Goal: Book appointment/travel/reservation

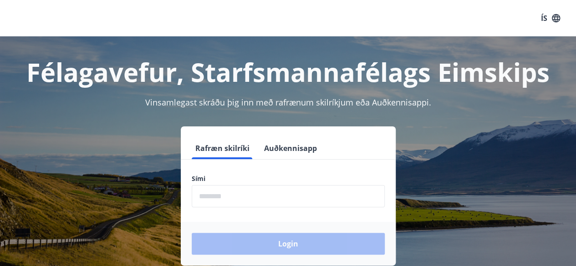
click at [228, 199] on input "phone" at bounding box center [288, 196] width 193 height 22
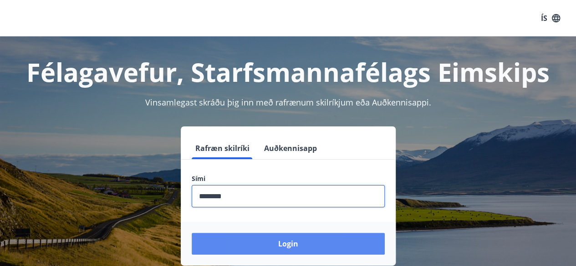
type input "********"
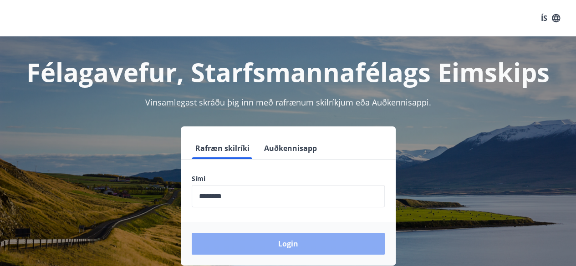
click at [263, 239] on button "Login" at bounding box center [288, 244] width 193 height 22
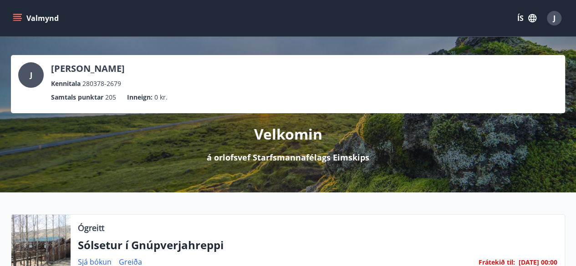
click at [21, 17] on icon "menu" at bounding box center [17, 18] width 9 height 9
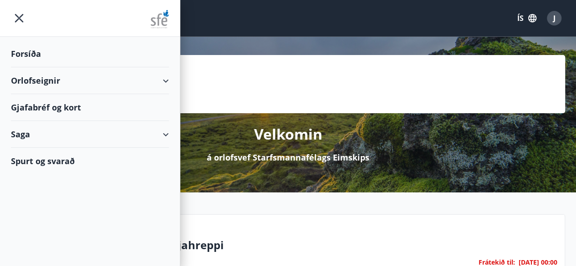
click at [114, 81] on div "Orlofseignir" at bounding box center [90, 80] width 158 height 27
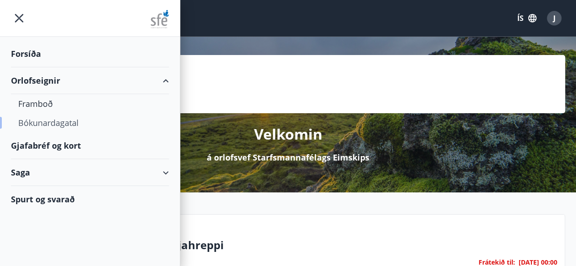
click at [82, 122] on div "Bókunardagatal" at bounding box center [89, 122] width 143 height 19
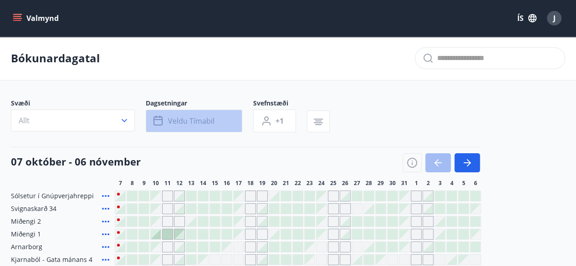
click at [203, 118] on span "Veldu tímabil" at bounding box center [191, 121] width 46 height 10
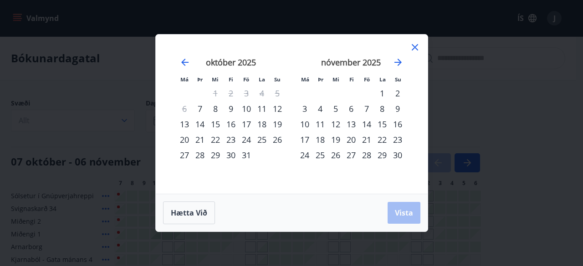
click at [246, 126] on div "17" at bounding box center [246, 124] width 15 height 15
click at [190, 142] on div "20" at bounding box center [184, 139] width 15 height 15
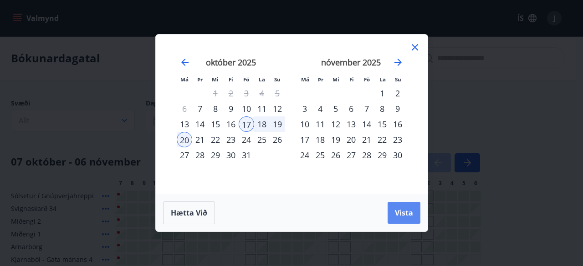
click at [411, 210] on span "Vista" at bounding box center [404, 213] width 18 height 10
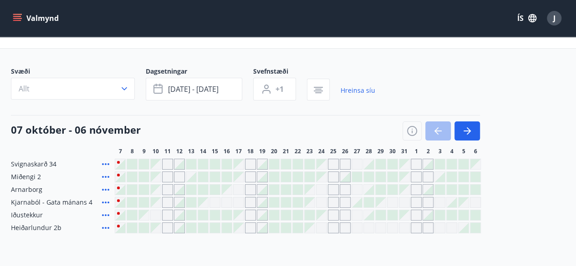
scroll to position [46, 0]
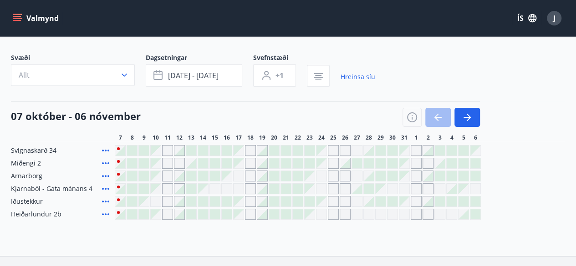
click at [236, 190] on div "Gráir dagar eru ekki bókanlegir" at bounding box center [238, 188] width 11 height 11
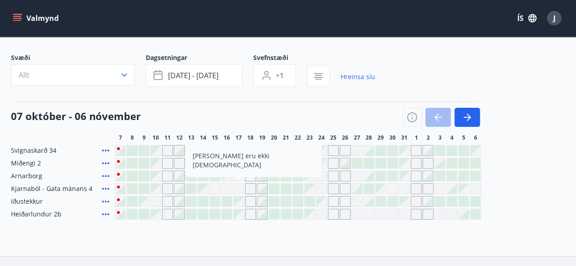
click at [238, 168] on div "Svignaskarð 34 Miðengi 2 Arnarborg [GEOGRAPHIC_DATA] - Gata mánans 4 [PERSON_NA…" at bounding box center [288, 182] width 554 height 75
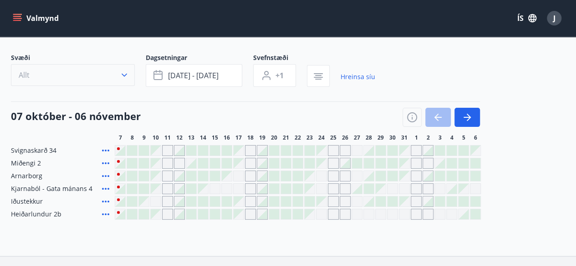
click at [120, 72] on icon "button" at bounding box center [124, 75] width 9 height 9
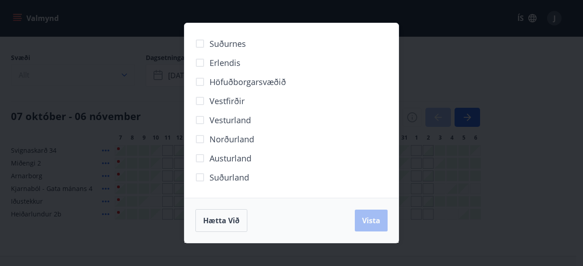
click at [120, 72] on div "Suðurnes Erlendis Höfuðborgarsvæðið [GEOGRAPHIC_DATA] [GEOGRAPHIC_DATA] [GEOGRA…" at bounding box center [291, 133] width 583 height 266
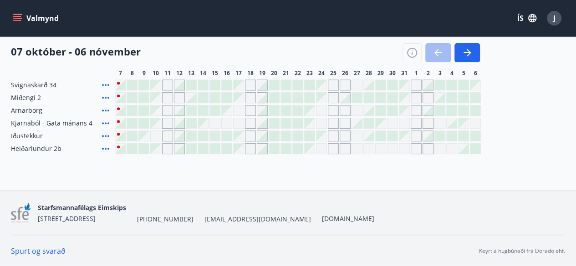
scroll to position [0, 0]
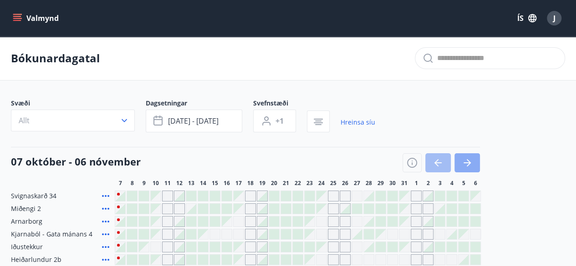
click at [470, 162] on icon "button" at bounding box center [469, 162] width 4 height 7
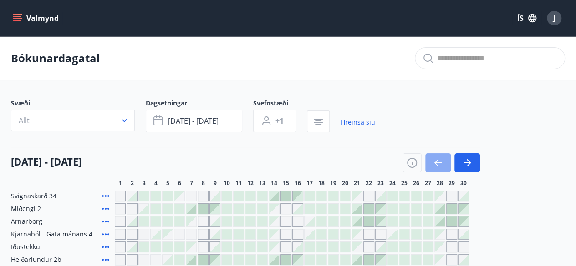
click at [442, 164] on icon "button" at bounding box center [437, 163] width 11 height 11
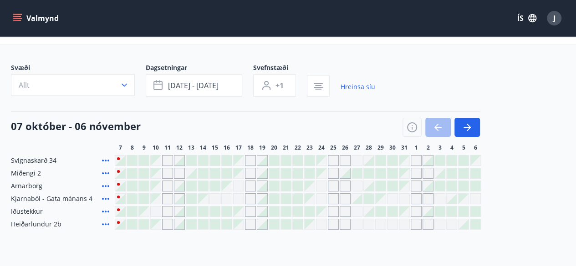
scroll to position [91, 0]
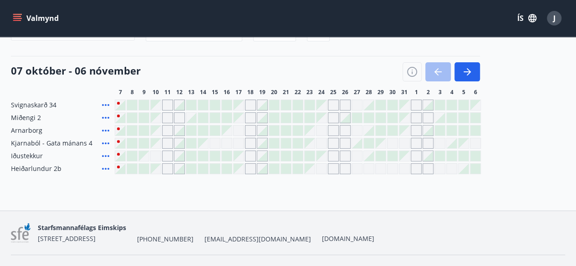
click at [54, 143] on span "Kjarnaból - Gata mánans 4" at bounding box center [51, 143] width 81 height 9
click at [238, 143] on div "Gráir dagar eru ekki bókanlegir" at bounding box center [238, 143] width 11 height 11
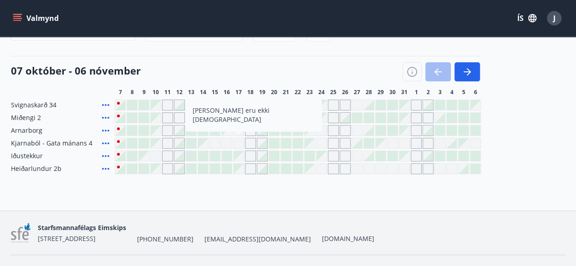
scroll to position [0, 0]
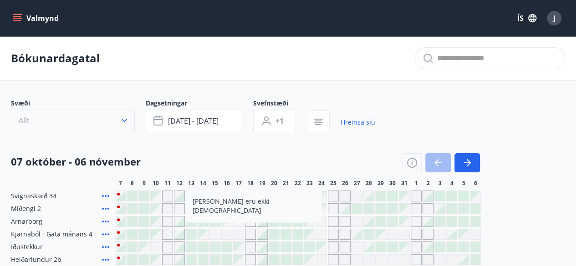
click at [56, 119] on button "Allt" at bounding box center [73, 121] width 124 height 22
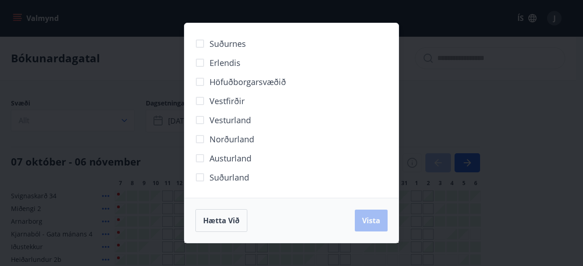
click at [444, 101] on div "Suðurnes Erlendis Höfuðborgarsvæðið [GEOGRAPHIC_DATA] [GEOGRAPHIC_DATA] [GEOGRA…" at bounding box center [291, 133] width 583 height 266
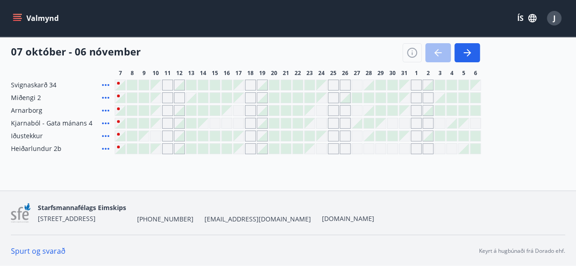
scroll to position [20, 0]
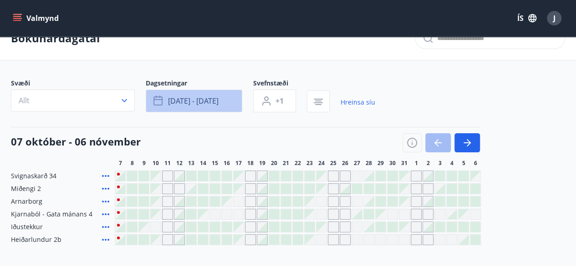
click at [178, 101] on span "[DATE] - [DATE]" at bounding box center [193, 101] width 51 height 10
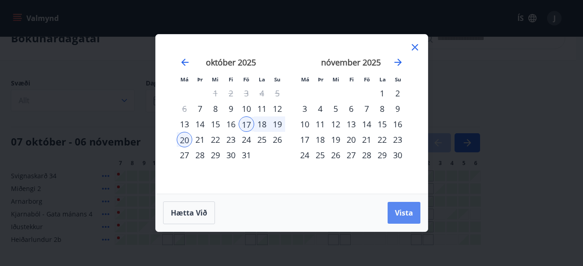
click at [404, 208] on span "Vista" at bounding box center [404, 213] width 18 height 10
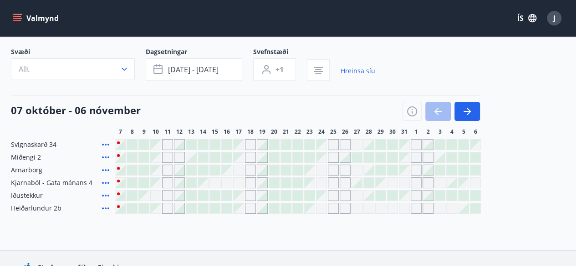
scroll to position [66, 0]
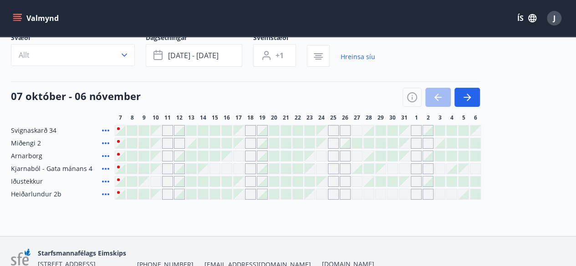
click at [239, 164] on div "Gráir dagar eru ekki bókanlegir" at bounding box center [238, 168] width 11 height 11
click at [235, 166] on div "Gráir dagar eru ekki bókanlegir" at bounding box center [238, 168] width 11 height 11
click at [74, 166] on span "Kjarnaból - Gata mánans 4" at bounding box center [51, 168] width 81 height 9
click at [105, 168] on icon at bounding box center [105, 169] width 7 height 2
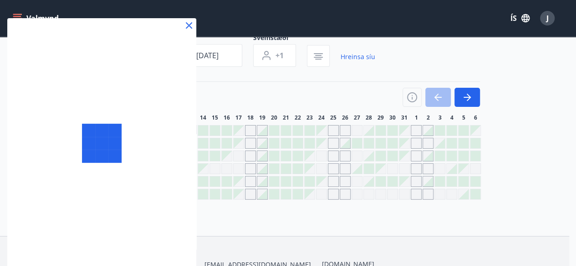
scroll to position [111, 0]
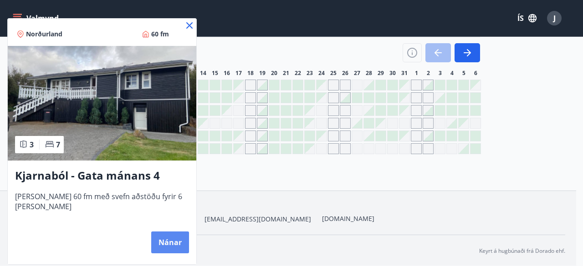
click at [159, 243] on button "Nánar" at bounding box center [170, 243] width 38 height 22
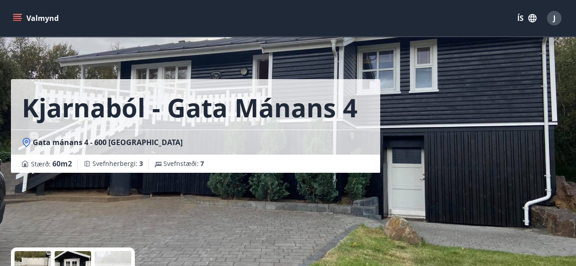
scroll to position [137, 0]
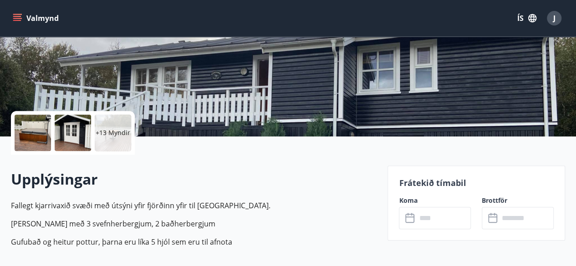
click at [411, 218] on icon at bounding box center [410, 218] width 11 height 11
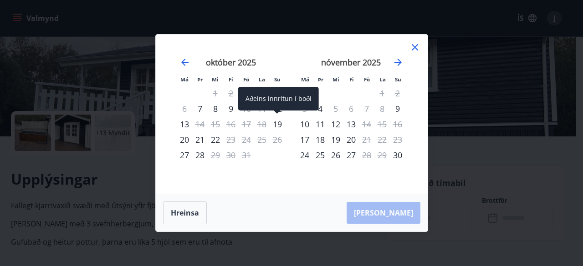
click at [280, 123] on div "19" at bounding box center [277, 124] width 15 height 15
click at [273, 127] on div "19" at bounding box center [277, 124] width 15 height 15
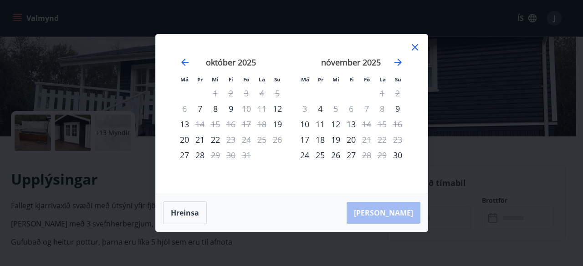
click at [213, 140] on div "22" at bounding box center [215, 139] width 15 height 15
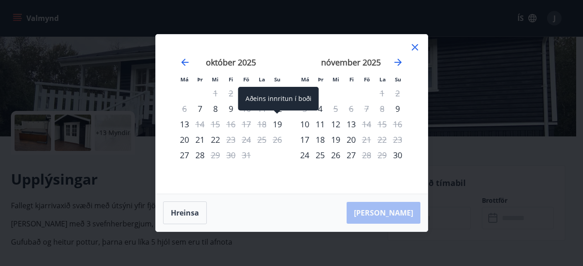
click at [272, 125] on div "19" at bounding box center [277, 124] width 15 height 15
click at [275, 125] on div "19" at bounding box center [277, 124] width 15 height 15
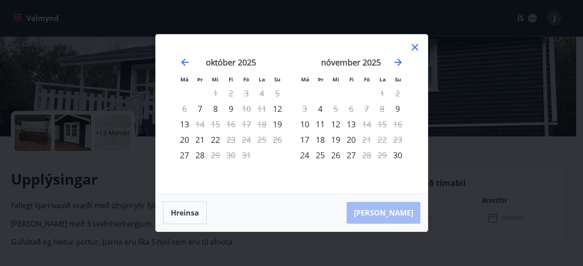
click at [407, 214] on div "[PERSON_NAME]" at bounding box center [292, 212] width 272 height 37
click at [231, 110] on div "9" at bounding box center [230, 108] width 15 height 15
click at [188, 63] on icon "Move backward to switch to the previous month." at bounding box center [184, 62] width 11 height 11
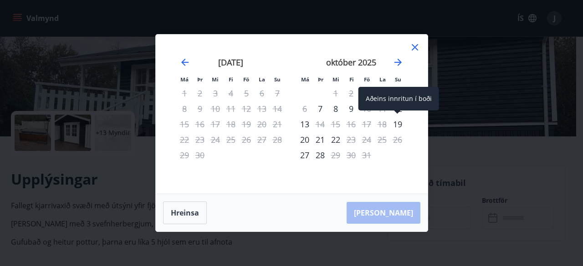
click at [398, 127] on div "19" at bounding box center [397, 124] width 15 height 15
click at [400, 97] on div "Aðeins innritun í boði" at bounding box center [398, 99] width 81 height 24
click at [395, 122] on div "19" at bounding box center [397, 124] width 15 height 15
click at [396, 122] on div "19" at bounding box center [397, 124] width 15 height 15
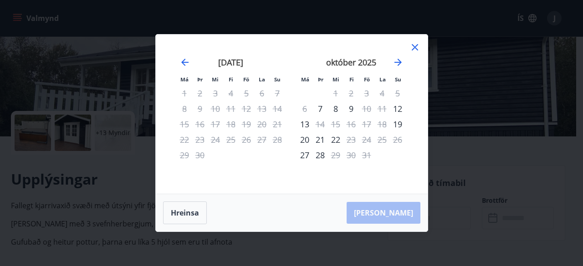
click at [310, 140] on div "20" at bounding box center [304, 139] width 15 height 15
click at [309, 140] on div "20" at bounding box center [304, 139] width 15 height 15
click at [179, 216] on button "Hreinsa" at bounding box center [185, 213] width 44 height 23
click at [412, 48] on icon at bounding box center [414, 47] width 11 height 11
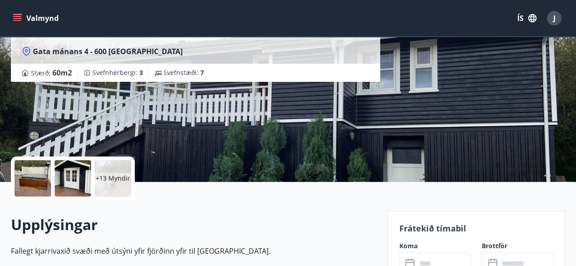
scroll to position [228, 0]
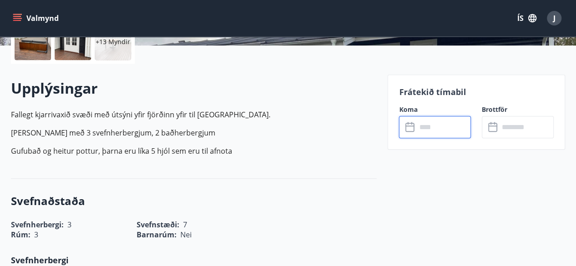
click at [427, 130] on input "text" at bounding box center [443, 127] width 55 height 22
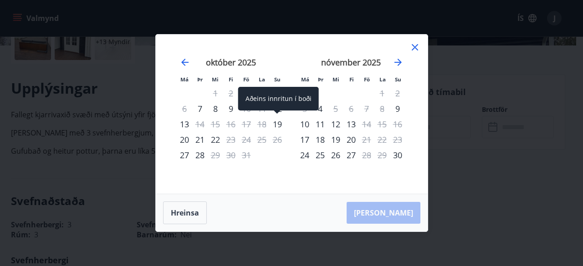
click at [277, 123] on div "19" at bounding box center [277, 124] width 15 height 15
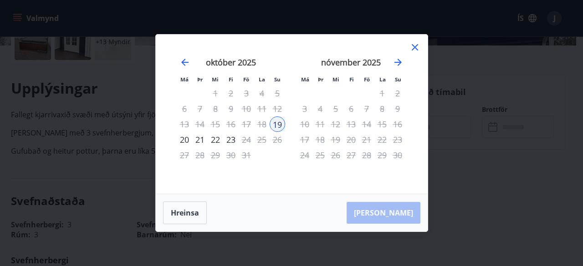
click at [412, 209] on div "[PERSON_NAME]" at bounding box center [292, 212] width 272 height 37
click at [393, 218] on div "[PERSON_NAME]" at bounding box center [292, 212] width 272 height 37
click at [453, 136] on div "Má Þr Mi Fi Fö La Su Má Þr Mi Fi Fö La Su [DATE] 1 2 3 4 5 6 7 8 9 10 11 12 13 …" at bounding box center [291, 133] width 583 height 266
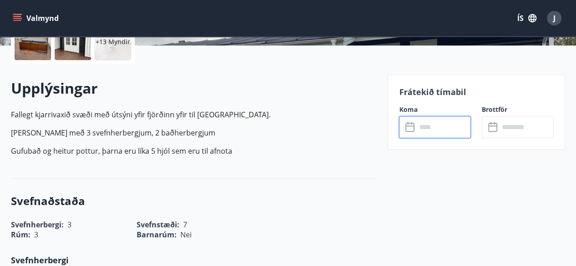
click at [430, 128] on input "text" at bounding box center [443, 127] width 55 height 22
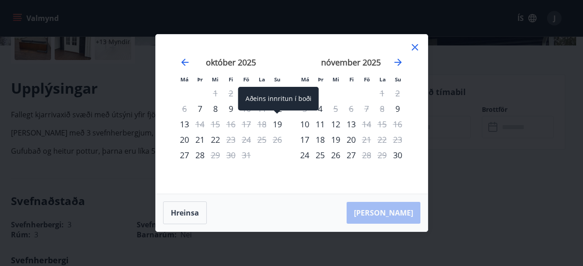
click at [280, 125] on div "19" at bounding box center [277, 124] width 15 height 15
click at [277, 124] on div "19" at bounding box center [277, 124] width 15 height 15
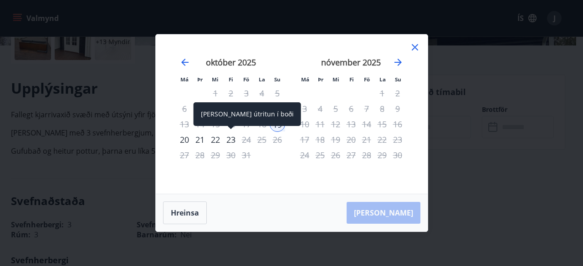
click at [233, 140] on div "23" at bounding box center [230, 139] width 15 height 15
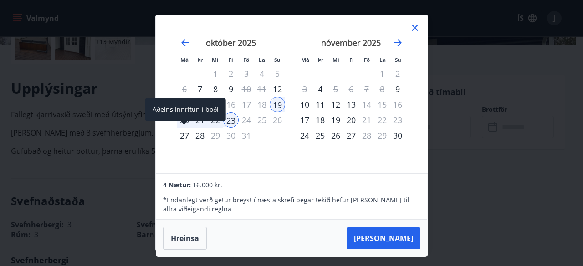
click at [215, 121] on div "Aðeins innritun í boði" at bounding box center [185, 110] width 81 height 24
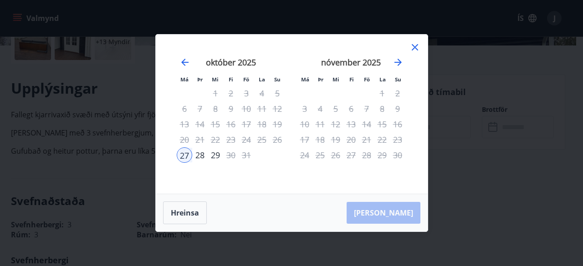
click at [413, 50] on icon at bounding box center [414, 47] width 11 height 11
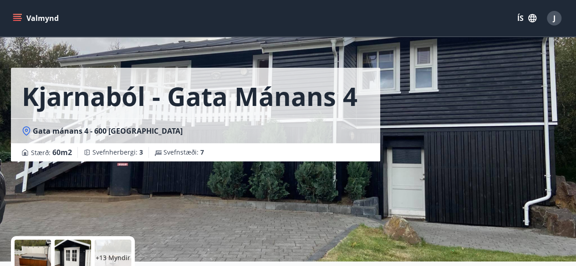
scroll to position [0, 0]
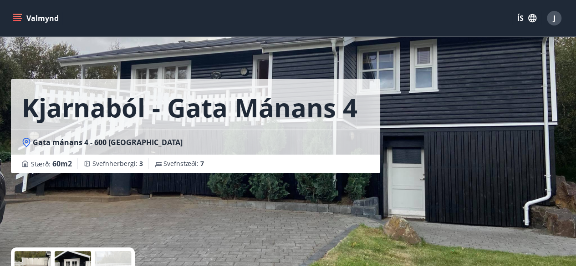
click at [19, 21] on icon "menu" at bounding box center [17, 18] width 9 height 9
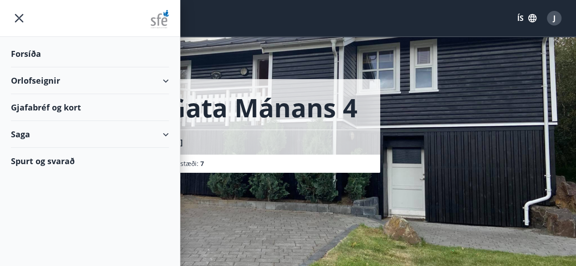
click at [67, 82] on div "Orlofseignir" at bounding box center [90, 80] width 158 height 27
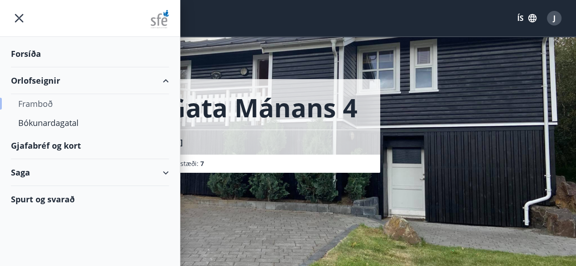
click at [46, 104] on div "Framboð" at bounding box center [89, 103] width 143 height 19
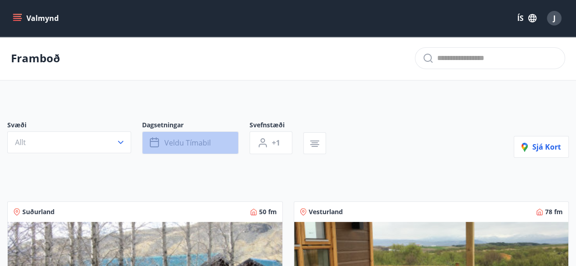
click at [193, 142] on span "Veldu tímabil" at bounding box center [187, 143] width 46 height 10
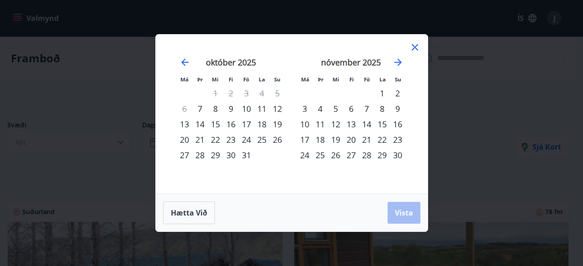
click at [247, 122] on div "17" at bounding box center [246, 124] width 15 height 15
click at [187, 140] on div "20" at bounding box center [184, 139] width 15 height 15
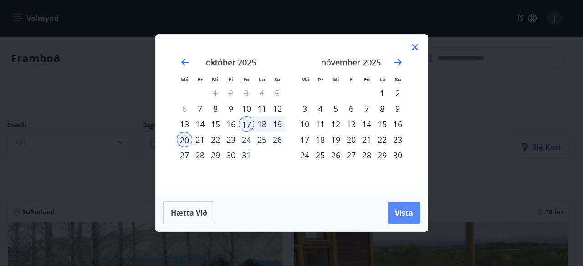
click at [412, 208] on span "Vista" at bounding box center [404, 213] width 18 height 10
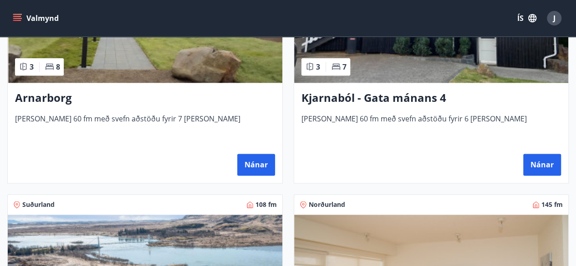
scroll to position [637, 0]
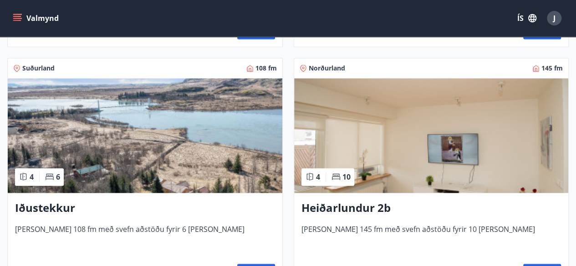
click at [122, 207] on h3 "Iðustekkur" at bounding box center [145, 208] width 260 height 16
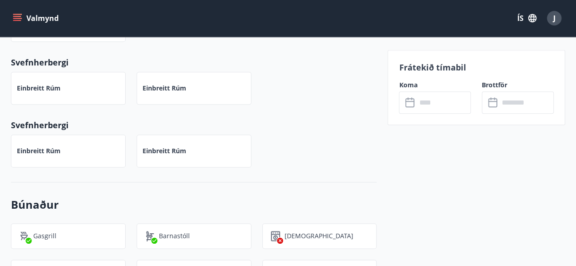
scroll to position [455, 0]
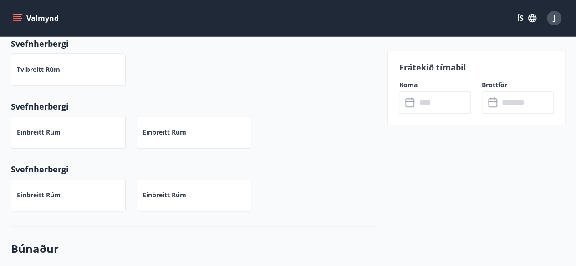
click at [417, 105] on input "text" at bounding box center [443, 103] width 55 height 22
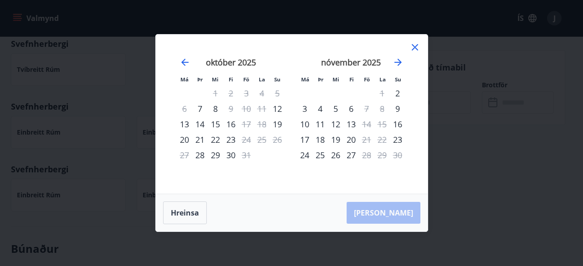
click at [417, 48] on icon at bounding box center [414, 47] width 11 height 11
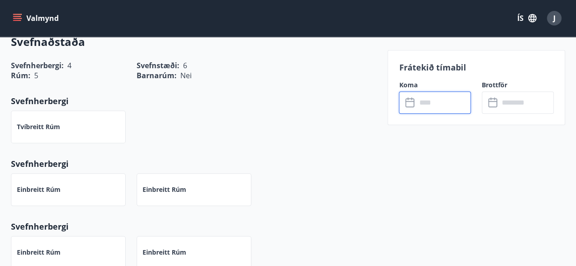
scroll to position [319, 0]
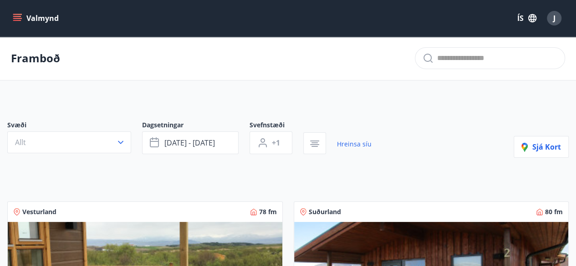
click at [14, 19] on icon "menu" at bounding box center [17, 18] width 9 height 9
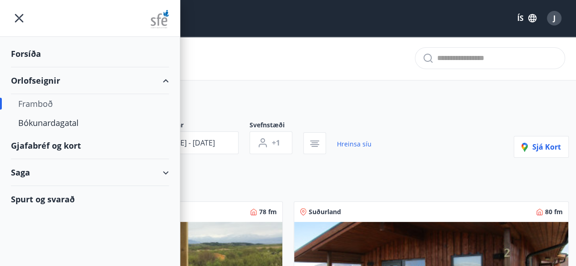
click at [46, 103] on div "Framboð" at bounding box center [89, 103] width 143 height 19
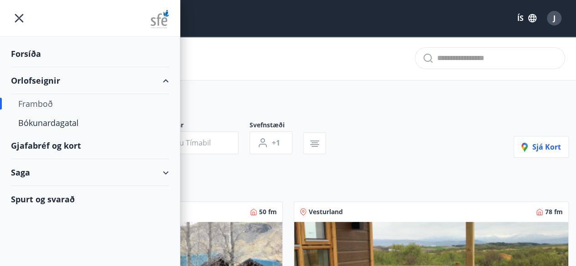
click at [35, 103] on div "Framboð" at bounding box center [89, 103] width 143 height 19
click at [64, 125] on div "Bókunardagatal" at bounding box center [89, 122] width 143 height 19
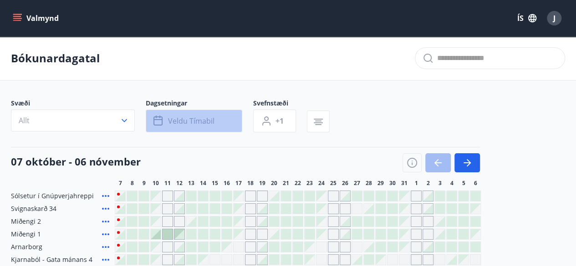
click at [180, 122] on span "Veldu tímabil" at bounding box center [191, 121] width 46 height 10
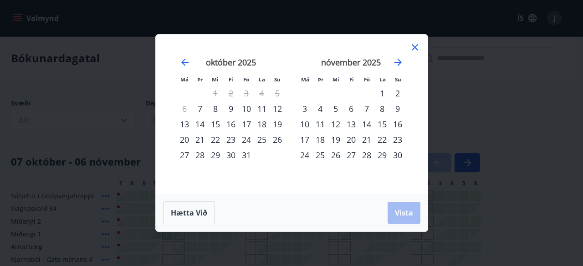
click at [246, 123] on div "17" at bounding box center [246, 124] width 15 height 15
click at [185, 141] on div "20" at bounding box center [184, 139] width 15 height 15
click at [396, 213] on span "Vista" at bounding box center [404, 213] width 18 height 10
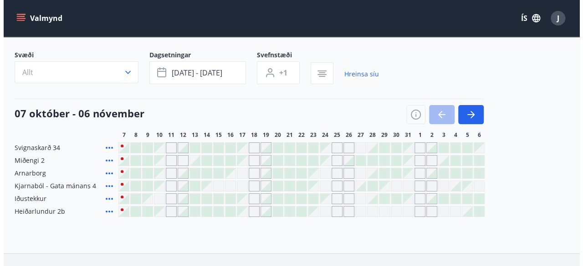
scroll to position [91, 0]
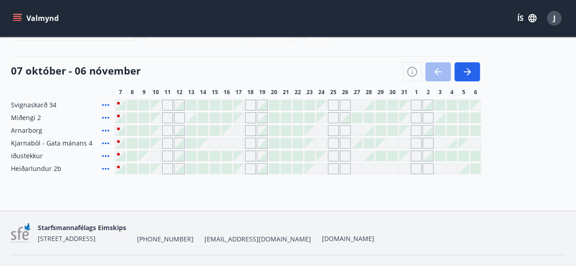
drag, startPoint x: 231, startPoint y: 145, endPoint x: 242, endPoint y: 129, distance: 18.9
click at [231, 145] on div "Gráir dagar eru ekki bókanlegir" at bounding box center [226, 143] width 11 height 11
click at [240, 145] on div "Gráir dagar eru ekki bókanlegir" at bounding box center [238, 143] width 11 height 11
click at [246, 142] on div "Gráir dagar eru ekki bókanlegir" at bounding box center [250, 143] width 11 height 11
click at [208, 128] on div "Svignaskarð 34 Miðengi 2 Arnarborg [GEOGRAPHIC_DATA] - [GEOGRAPHIC_DATA] mánans…" at bounding box center [288, 137] width 554 height 75
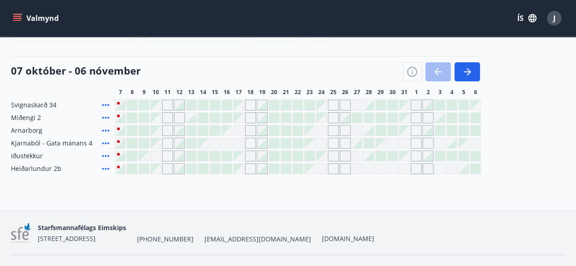
click at [219, 121] on div at bounding box center [215, 118] width 10 height 10
click at [238, 119] on div "Gráir dagar eru ekki bókanlegir" at bounding box center [239, 118] width 10 height 10
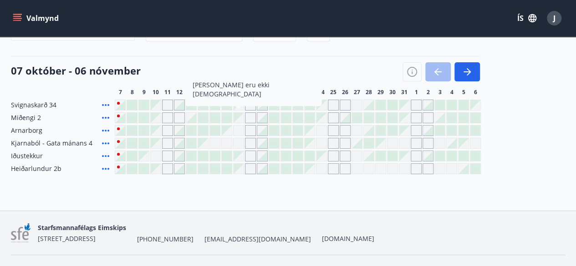
click at [242, 129] on div "Gráir dagar eru ekki bókanlegir" at bounding box center [238, 130] width 11 height 11
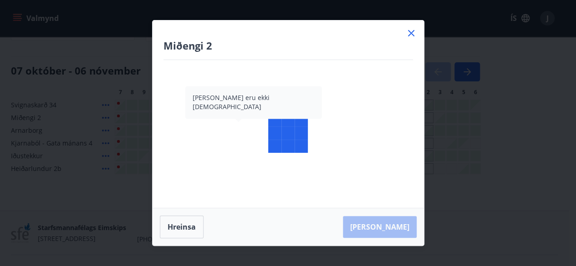
click at [206, 116] on body "Valmynd ÍS J Bókunardagatal Svæði Allt Dagsetningar [DATE] - [DATE] Svefnstæði …" at bounding box center [288, 97] width 576 height 377
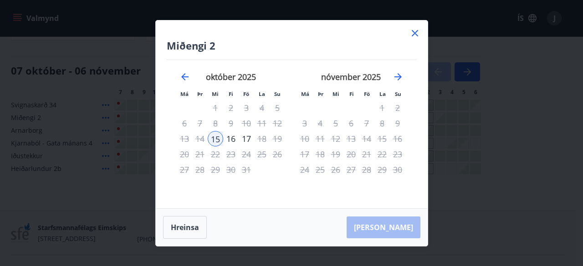
click at [417, 34] on icon at bounding box center [414, 33] width 11 height 11
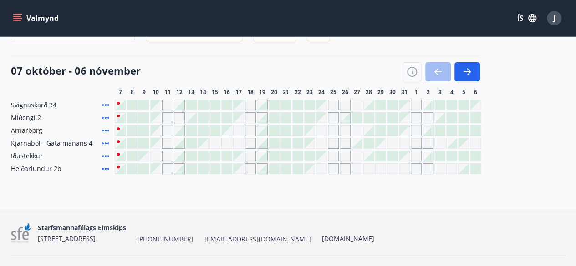
click at [264, 156] on div at bounding box center [262, 156] width 10 height 10
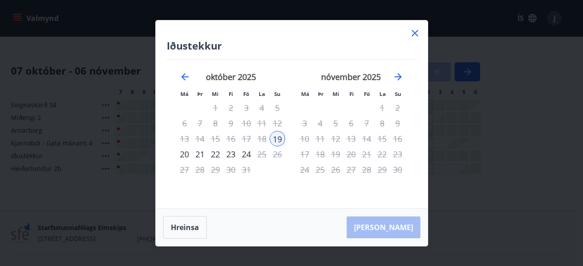
click at [417, 35] on icon at bounding box center [414, 33] width 11 height 11
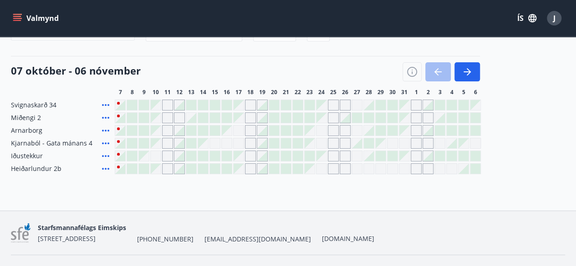
click at [333, 131] on div "Gráir dagar eru ekki bókanlegir" at bounding box center [333, 130] width 11 height 11
click at [338, 138] on div "Gráir dagar eru ekki bókanlegir" at bounding box center [333, 143] width 11 height 11
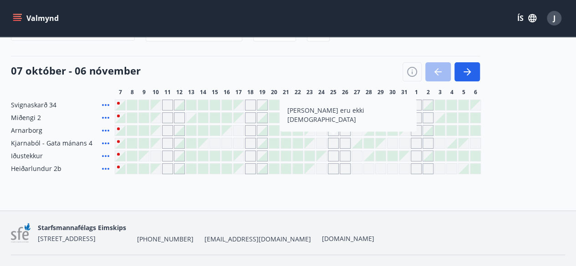
click at [334, 185] on div "Bókunardagatal Svæði Allt Dagsetningar [DATE] - [DATE] Svefnstæði +1 Hreinsa sí…" at bounding box center [288, 77] width 576 height 265
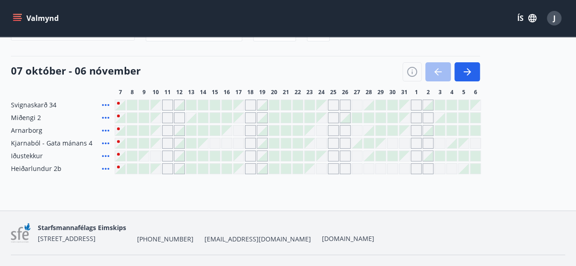
click at [553, 17] on span "J" at bounding box center [554, 18] width 2 height 10
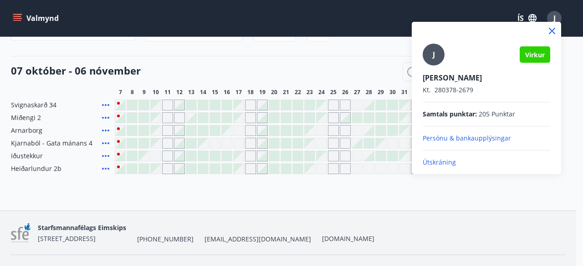
click at [432, 161] on p "Útskráning" at bounding box center [485, 162] width 127 height 9
